Goal: Transaction & Acquisition: Download file/media

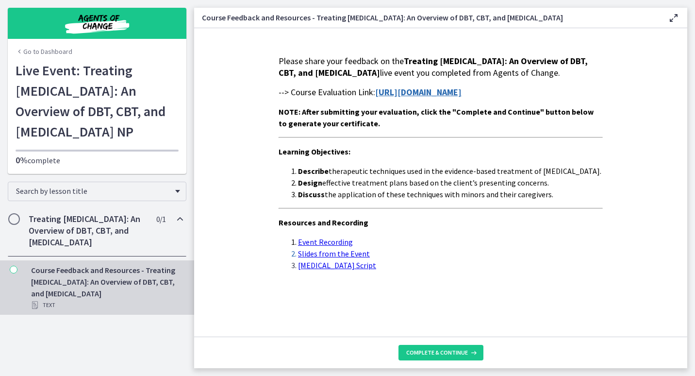
click at [457, 98] on strong "https://forms.gle/v6BNTTJe7hQEpFVi9" at bounding box center [418, 91] width 86 height 11
click at [447, 350] on span "Complete & continue" at bounding box center [437, 352] width 62 height 8
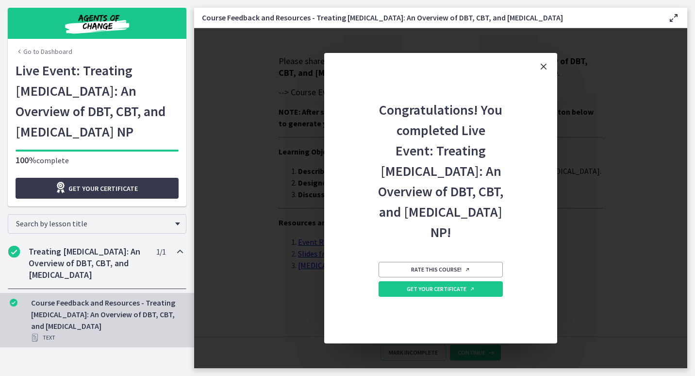
click at [542, 64] on icon "Close" at bounding box center [544, 67] width 12 height 12
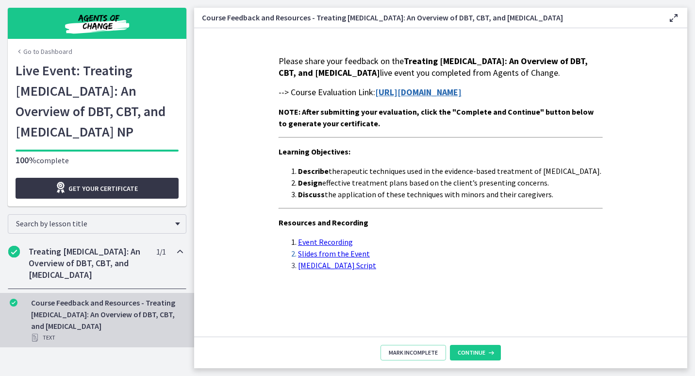
click at [163, 180] on link "Get your certificate" at bounding box center [97, 188] width 163 height 21
click at [477, 354] on span "Continue" at bounding box center [472, 352] width 28 height 8
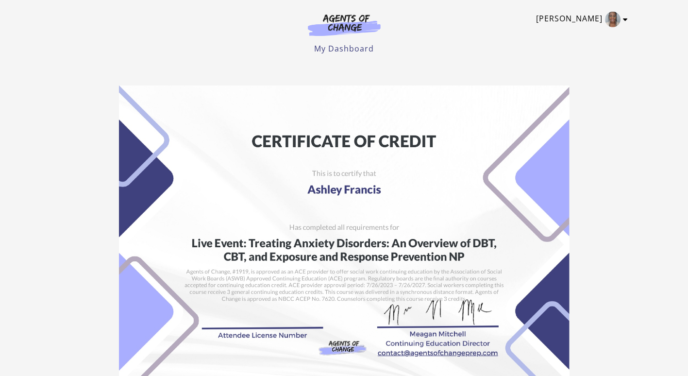
click at [625, 17] on icon "Toggle menu" at bounding box center [625, 20] width 5 height 8
click at [582, 36] on link "My Account" at bounding box center [586, 35] width 85 height 16
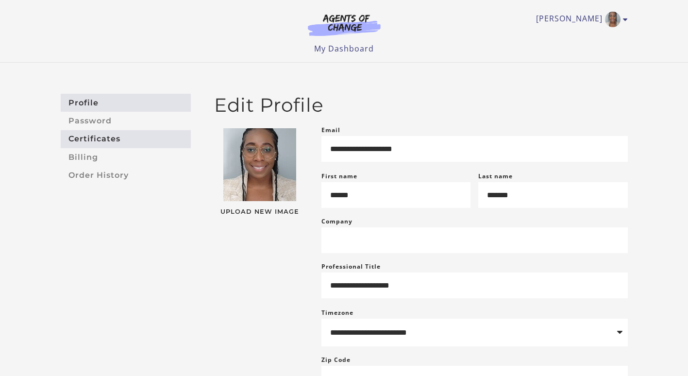
click at [120, 138] on link "Certificates" at bounding box center [126, 139] width 130 height 18
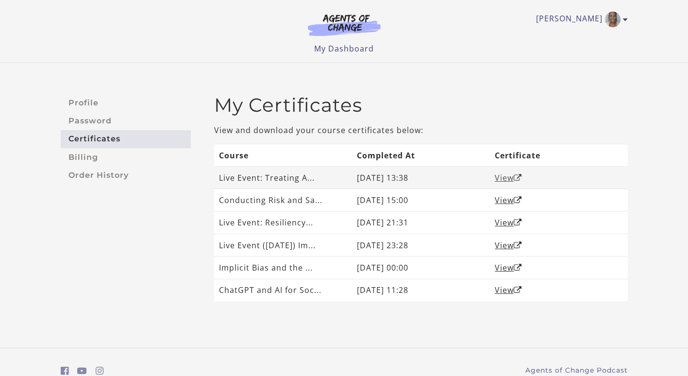
click at [500, 175] on link "View" at bounding box center [507, 177] width 27 height 11
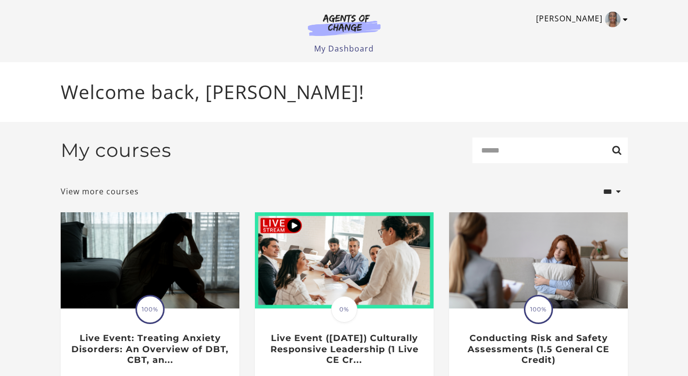
click at [625, 22] on icon "Toggle menu" at bounding box center [625, 20] width 5 height 8
click at [570, 34] on link "My Account" at bounding box center [586, 35] width 85 height 16
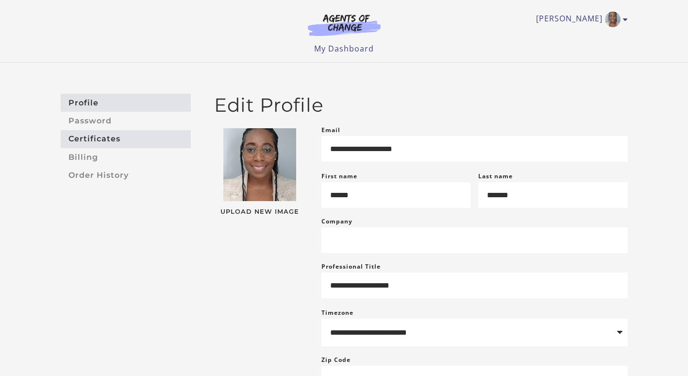
click at [144, 135] on link "Certificates" at bounding box center [126, 139] width 130 height 18
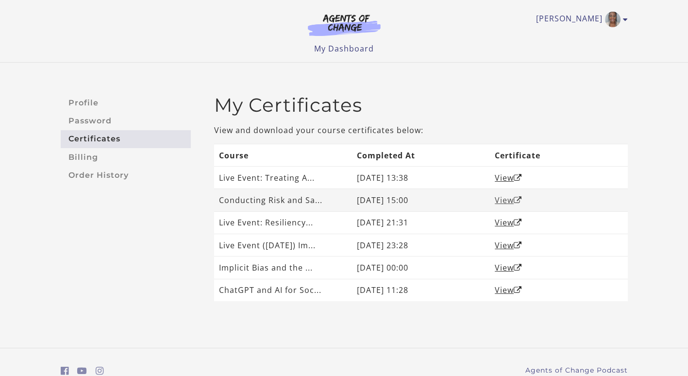
click at [515, 199] on link "View" at bounding box center [507, 200] width 27 height 11
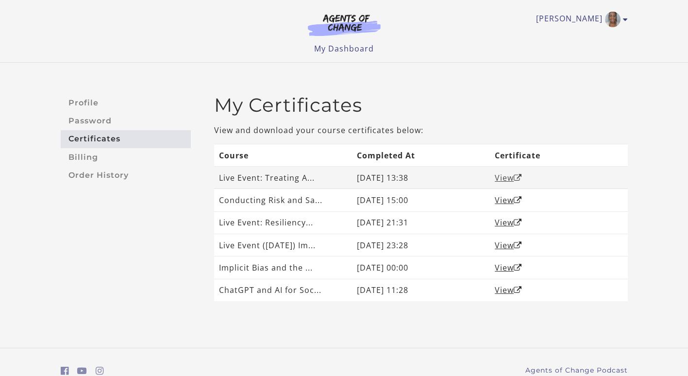
click at [509, 177] on link "View" at bounding box center [507, 177] width 27 height 11
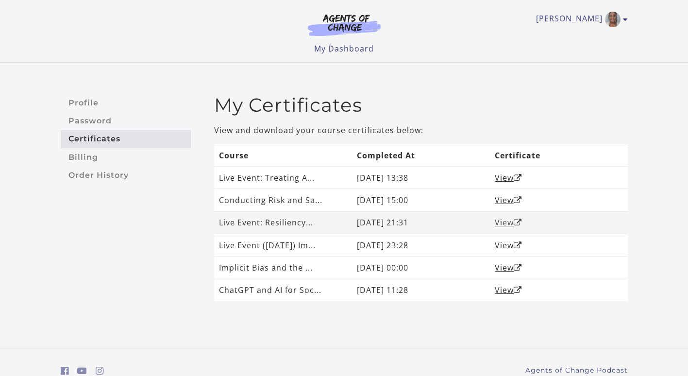
click at [501, 224] on link "View" at bounding box center [507, 222] width 27 height 11
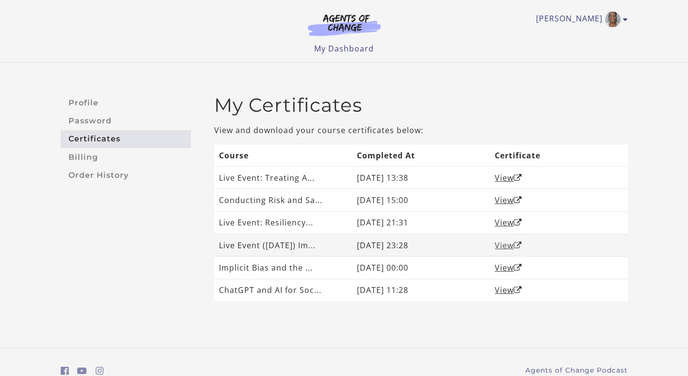
click at [512, 245] on link "View" at bounding box center [507, 245] width 27 height 11
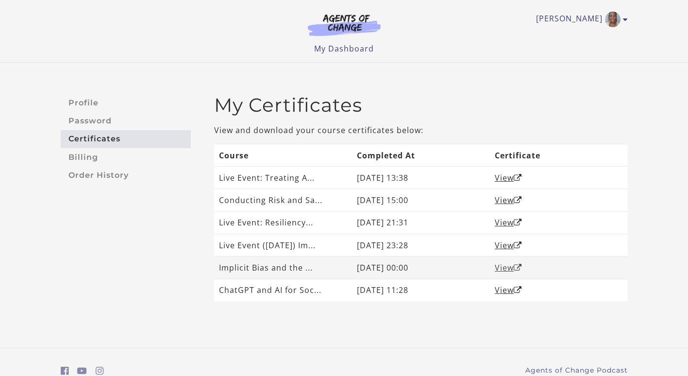
click at [508, 265] on link "View" at bounding box center [507, 267] width 27 height 11
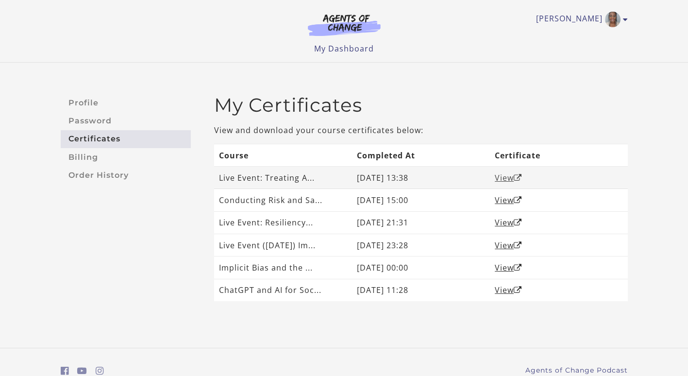
click at [508, 176] on link "View" at bounding box center [507, 177] width 27 height 11
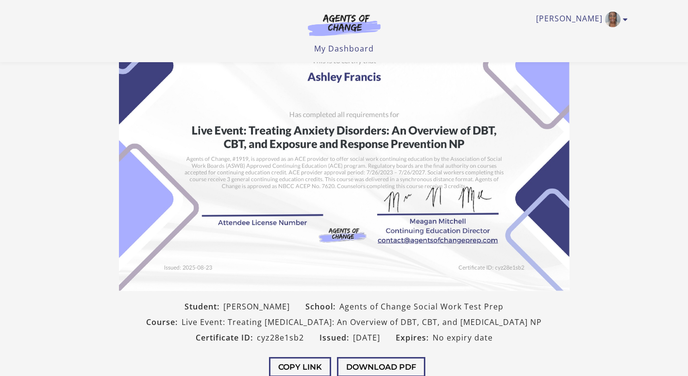
scroll to position [51, 0]
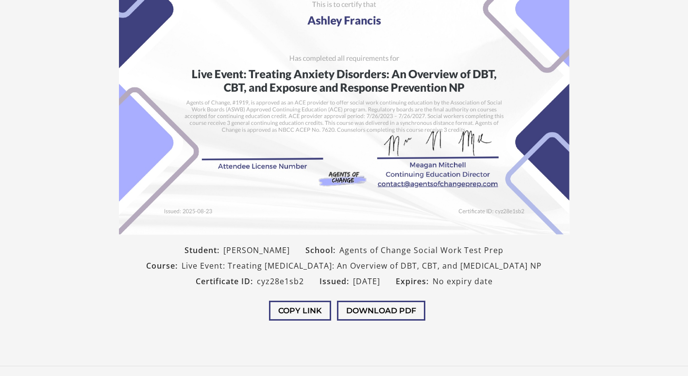
scroll to position [180, 0]
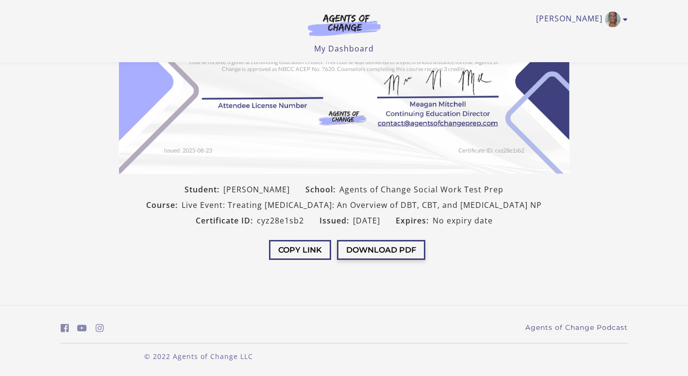
click at [411, 247] on button "Download PDF" at bounding box center [381, 250] width 88 height 20
